Goal: Go to known website: Access a specific website the user already knows

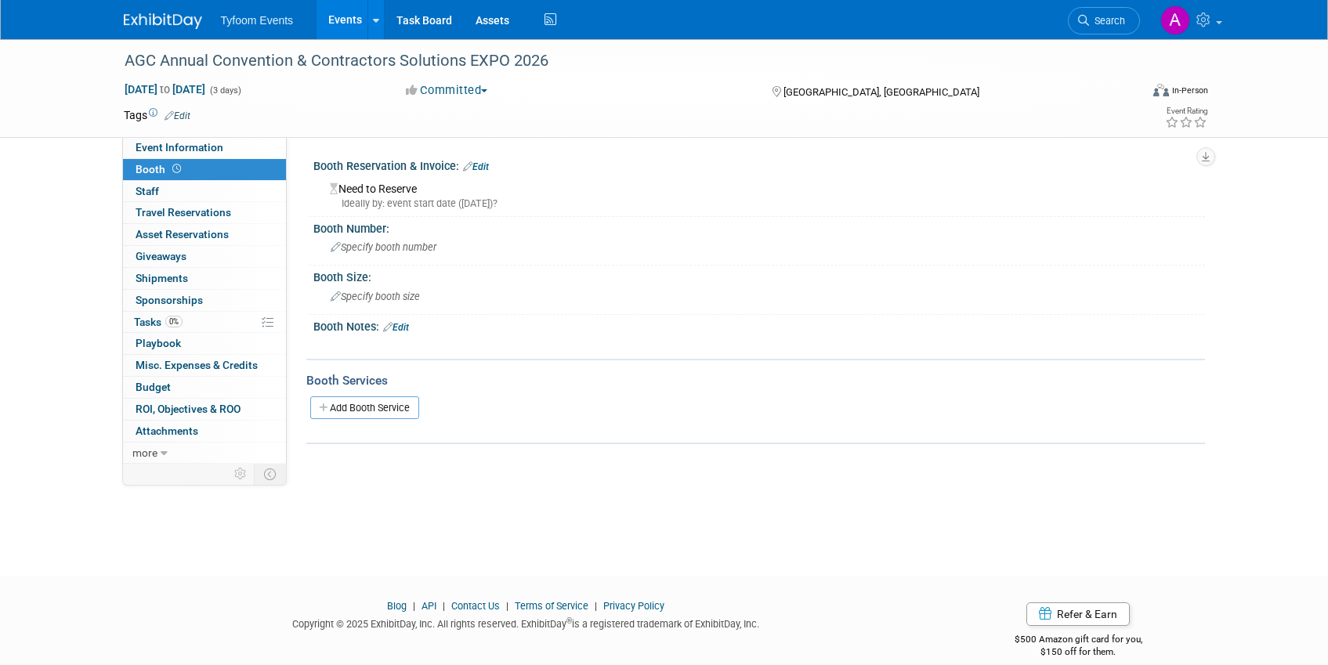
click at [341, 20] on link "Events" at bounding box center [344, 19] width 57 height 39
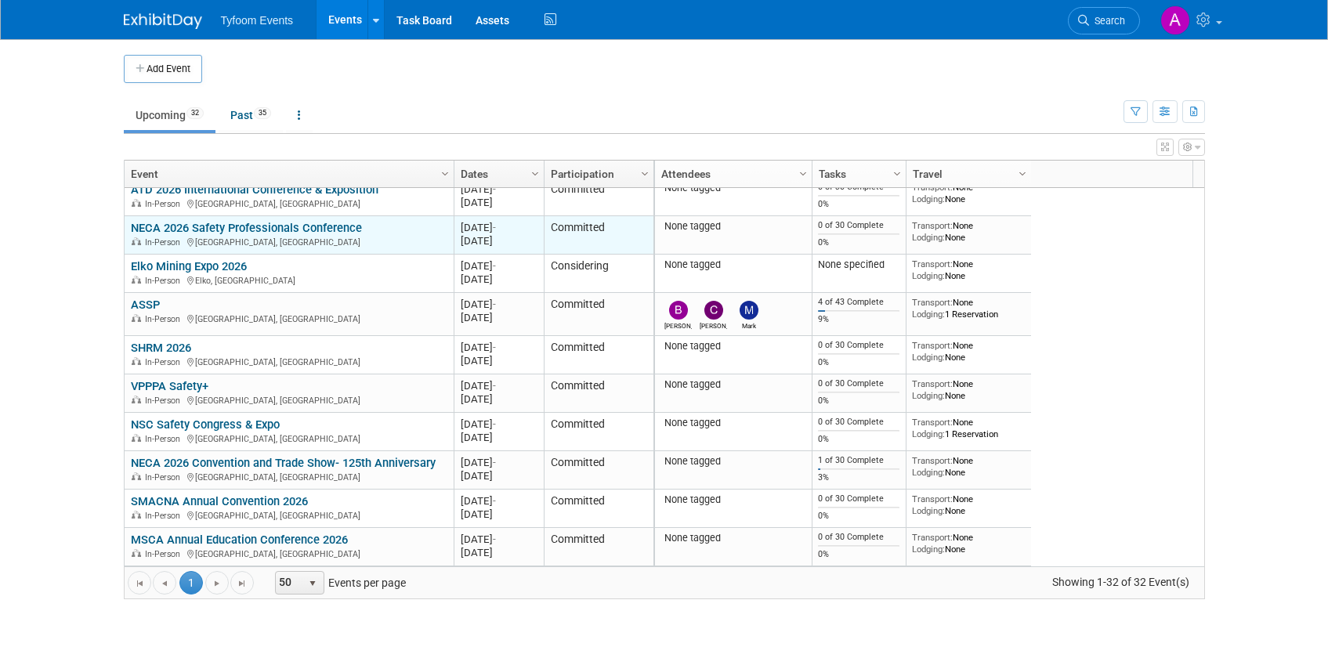
scroll to position [455, 0]
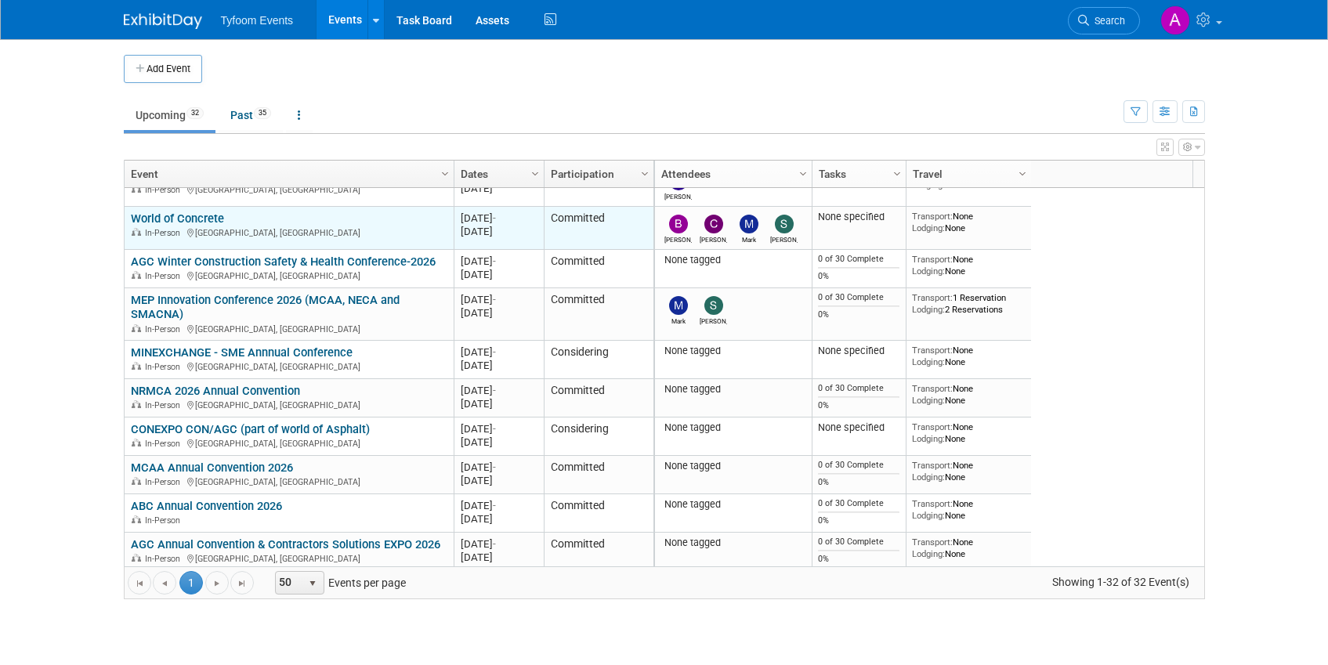
click at [183, 221] on link "World of Concrete" at bounding box center [177, 219] width 93 height 14
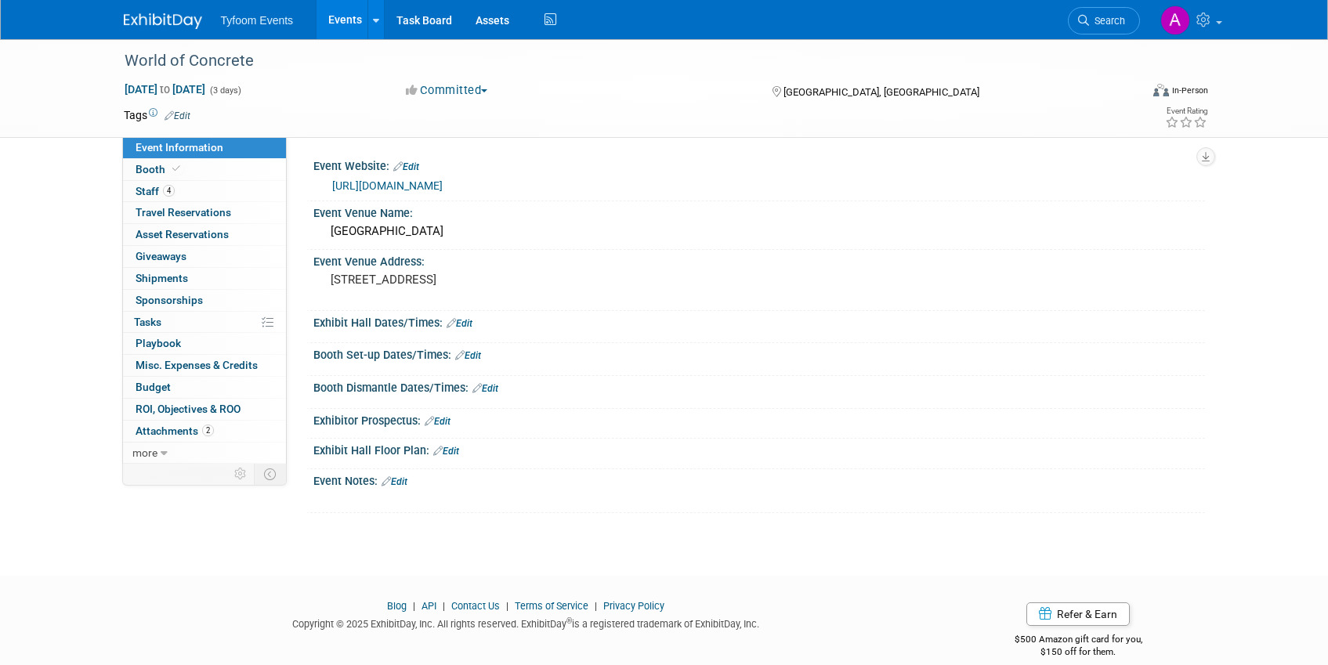
click at [385, 183] on link "https://www.worldofconcrete.com/en/home.html" at bounding box center [387, 185] width 110 height 13
